Goal: Transaction & Acquisition: Obtain resource

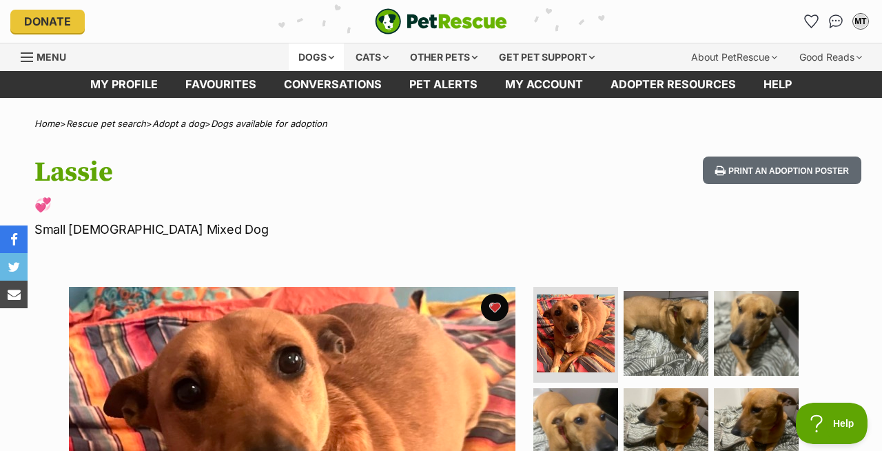
click at [325, 56] on div "Dogs" at bounding box center [316, 57] width 55 height 28
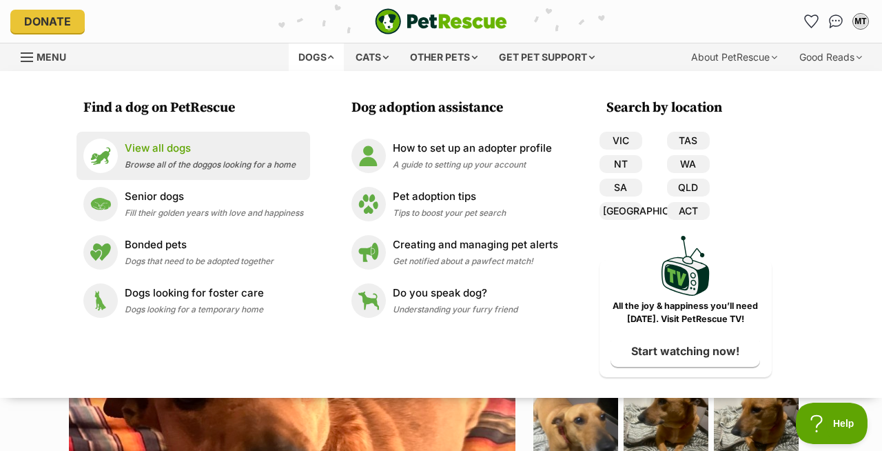
click at [291, 152] on p "View all dogs" at bounding box center [210, 149] width 171 height 16
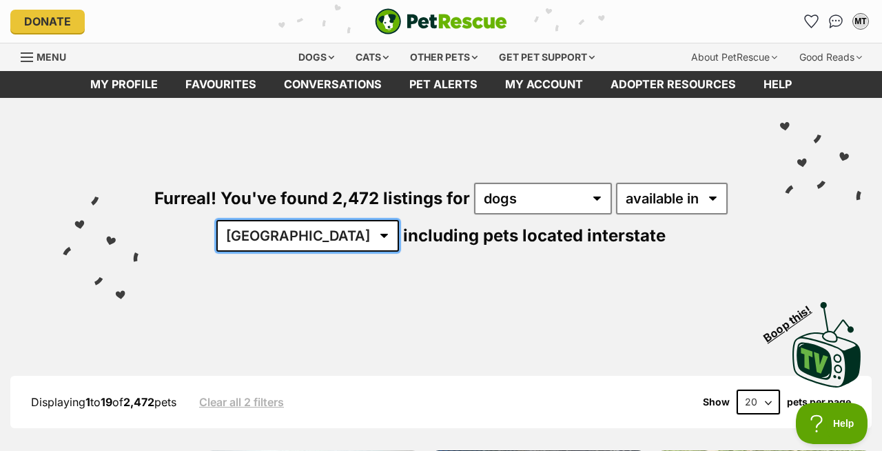
click at [361, 237] on select "Australia ACT NSW NT QLD SA TAS VIC WA" at bounding box center [307, 236] width 183 height 32
select select "TAS"
click at [318, 220] on select "Australia ACT NSW NT QLD SA TAS VIC WA" at bounding box center [307, 236] width 183 height 32
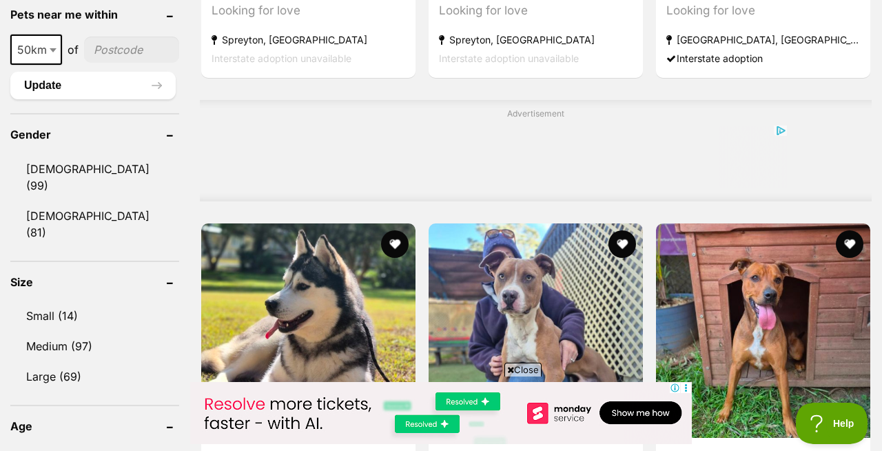
scroll to position [1096, 0]
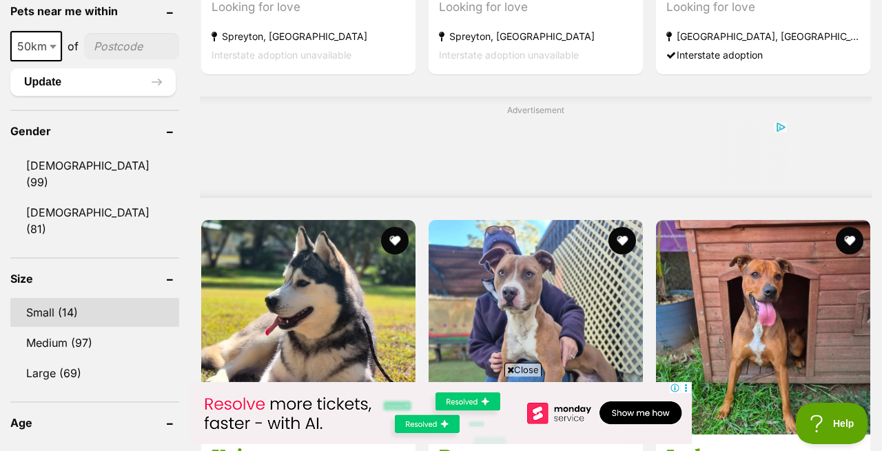
click at [132, 298] on link "Small (14)" at bounding box center [94, 312] width 169 height 29
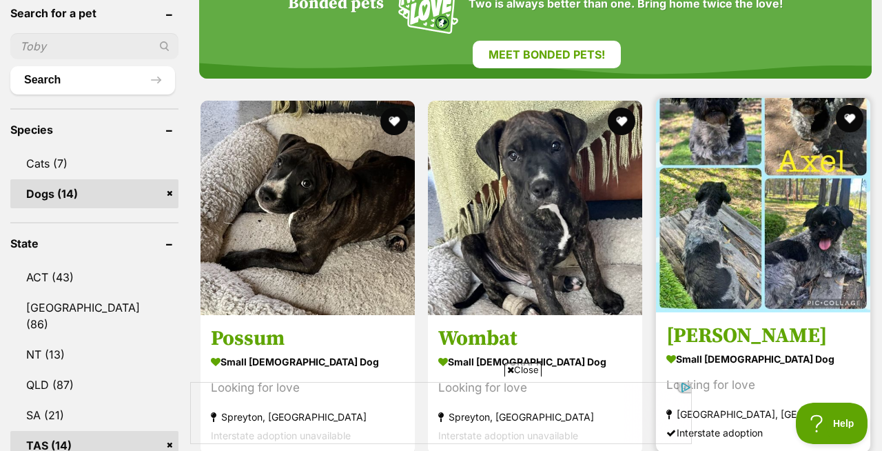
click at [866, 357] on link "Axel small male Dog Looking for love Maryborough, QLD Interstate adoption" at bounding box center [763, 382] width 214 height 140
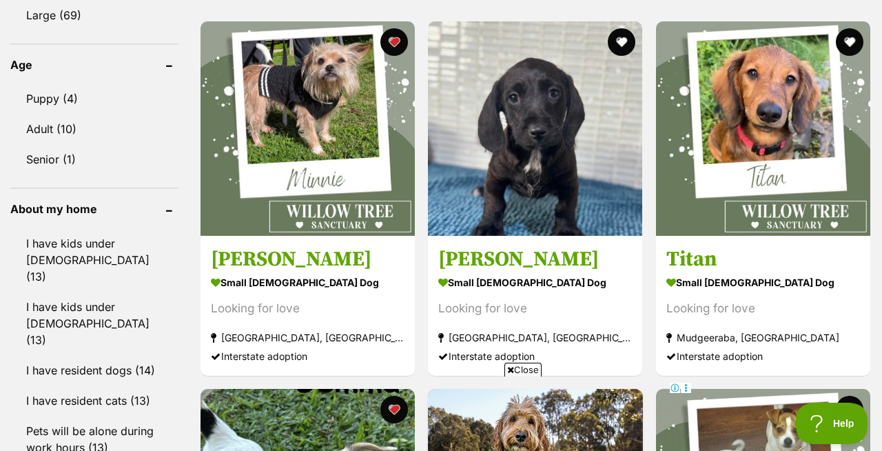
scroll to position [1426, 0]
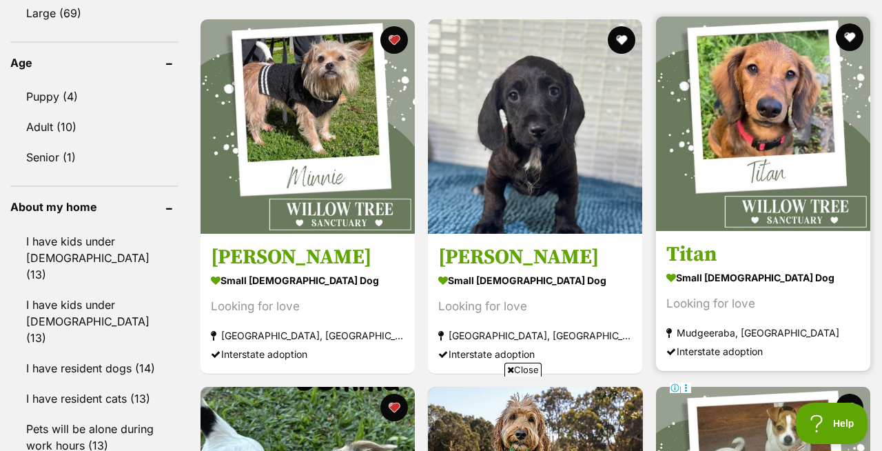
click at [745, 125] on img at bounding box center [763, 124] width 214 height 214
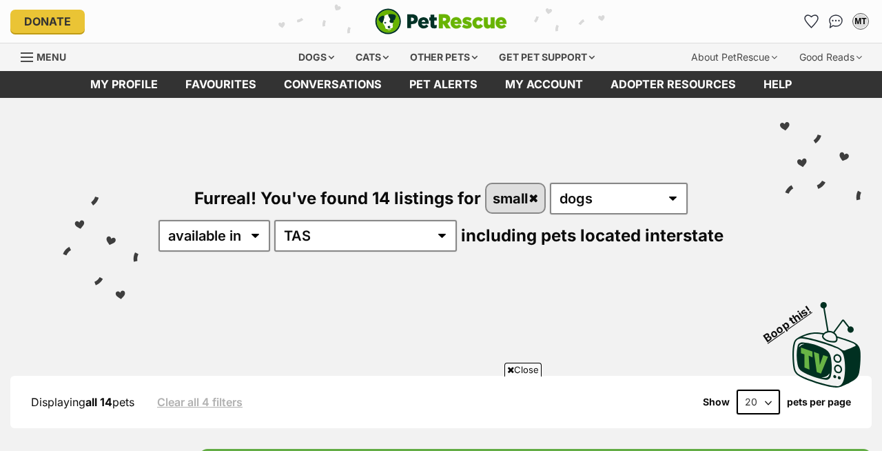
scroll to position [2197, 0]
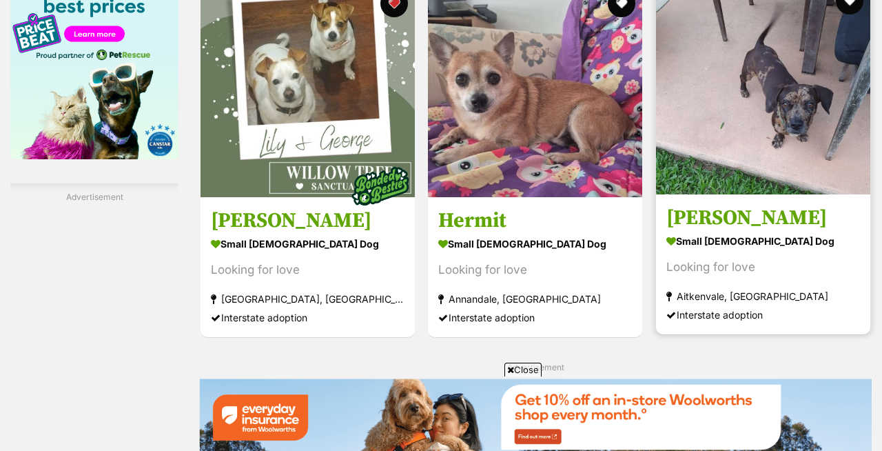
click at [754, 154] on img at bounding box center [763, 87] width 214 height 214
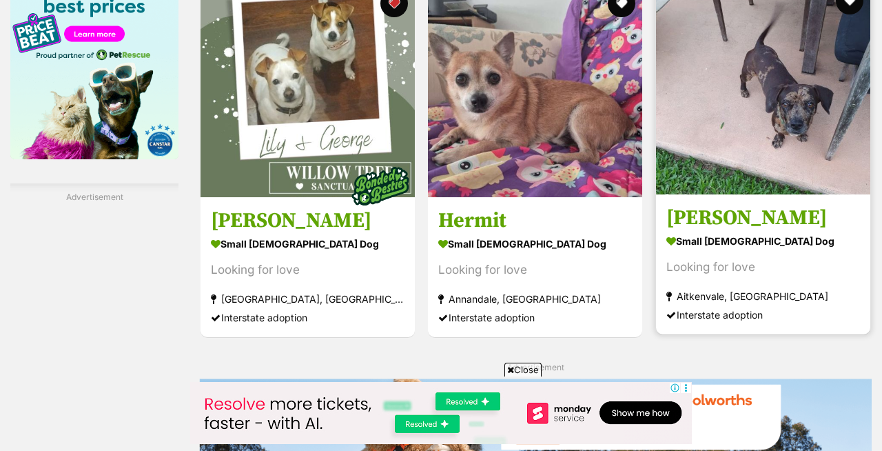
scroll to position [0, 0]
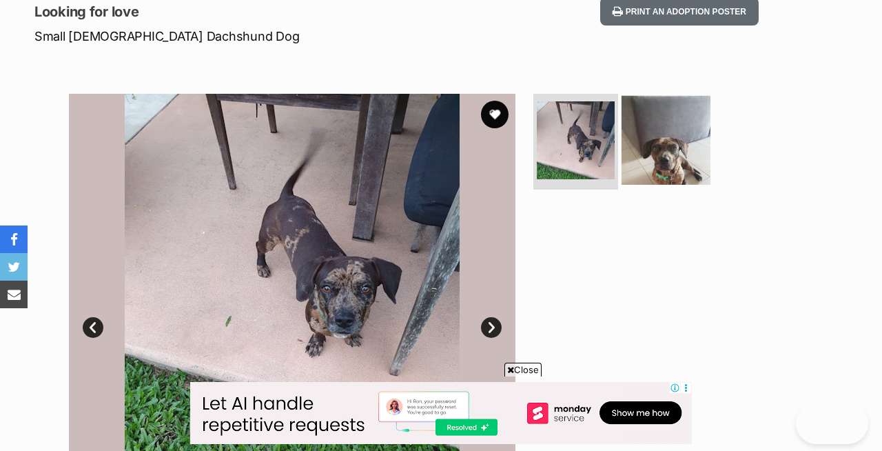
click at [668, 178] on img at bounding box center [665, 139] width 89 height 89
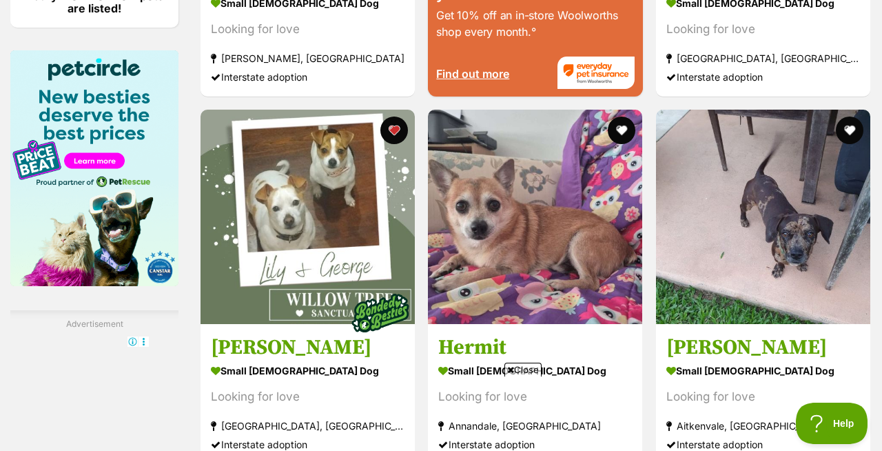
scroll to position [2091, 0]
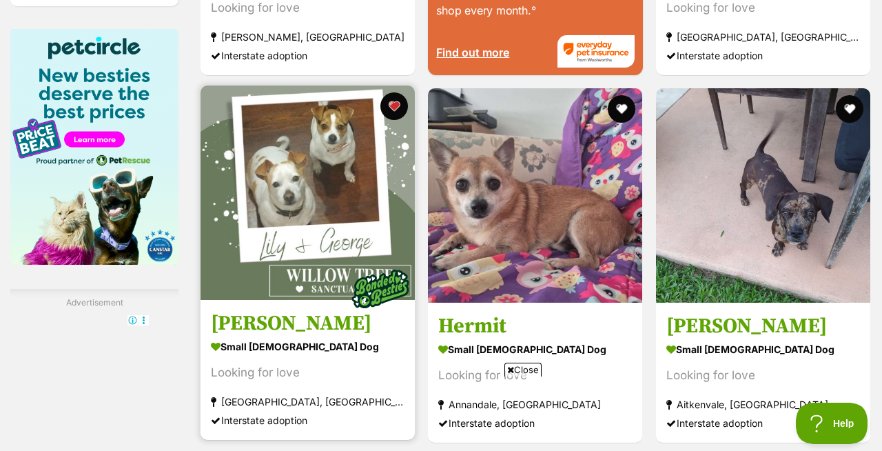
click at [318, 224] on img at bounding box center [308, 192] width 214 height 214
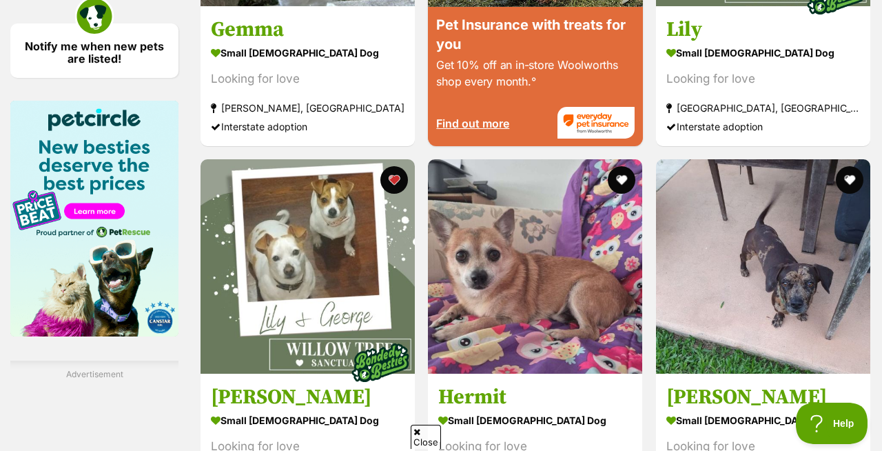
scroll to position [2143, 0]
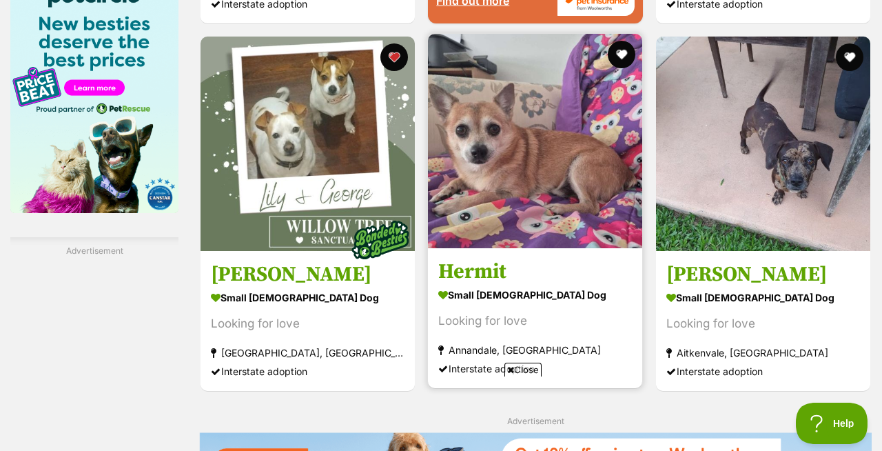
click at [523, 176] on img at bounding box center [535, 141] width 214 height 214
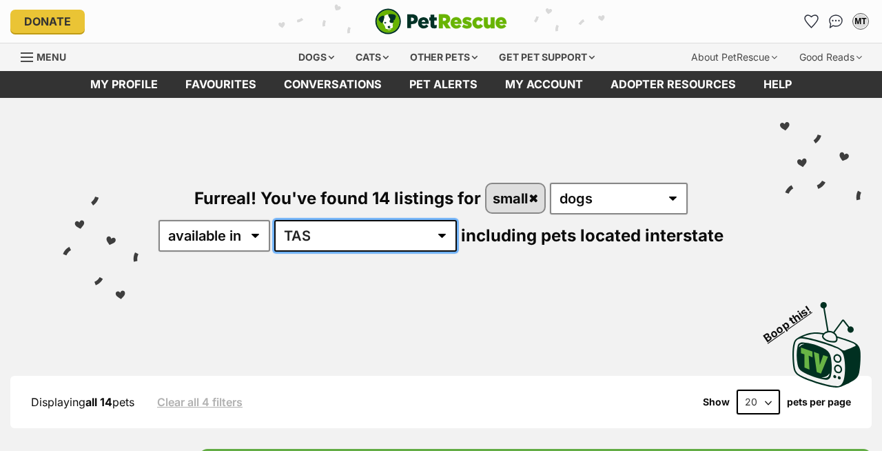
click at [384, 235] on select "[GEOGRAPHIC_DATA] [GEOGRAPHIC_DATA] [GEOGRAPHIC_DATA] [GEOGRAPHIC_DATA] [GEOGRA…" at bounding box center [365, 236] width 183 height 32
select select "VIC"
click at [318, 220] on select "[GEOGRAPHIC_DATA] [GEOGRAPHIC_DATA] [GEOGRAPHIC_DATA] [GEOGRAPHIC_DATA] [GEOGRA…" at bounding box center [365, 236] width 183 height 32
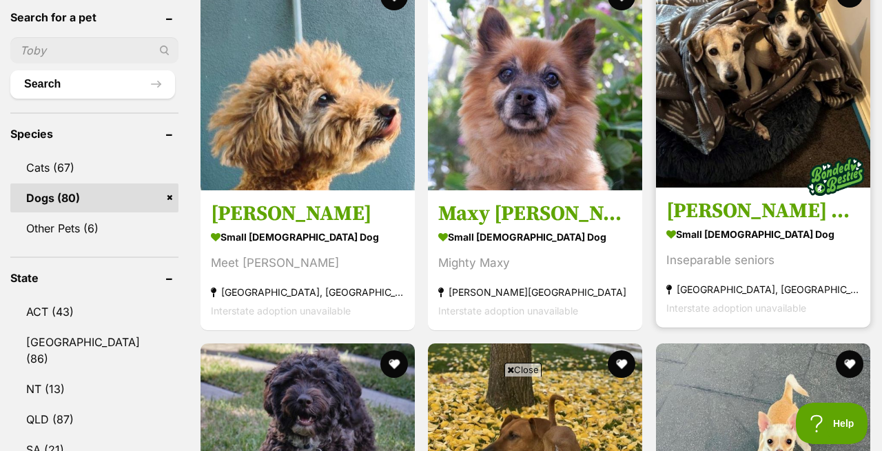
click at [708, 207] on h3 "[PERSON_NAME] and [PERSON_NAME]" at bounding box center [763, 211] width 194 height 26
